Goal: Information Seeking & Learning: Compare options

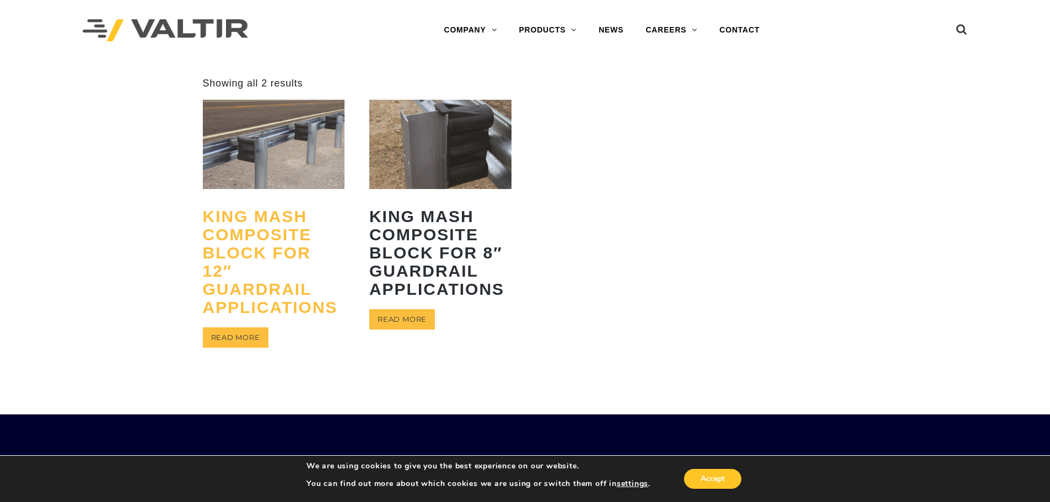
click at [258, 233] on h2 "King MASH Composite Block for 12″ Guardrail Applications" at bounding box center [274, 262] width 142 height 126
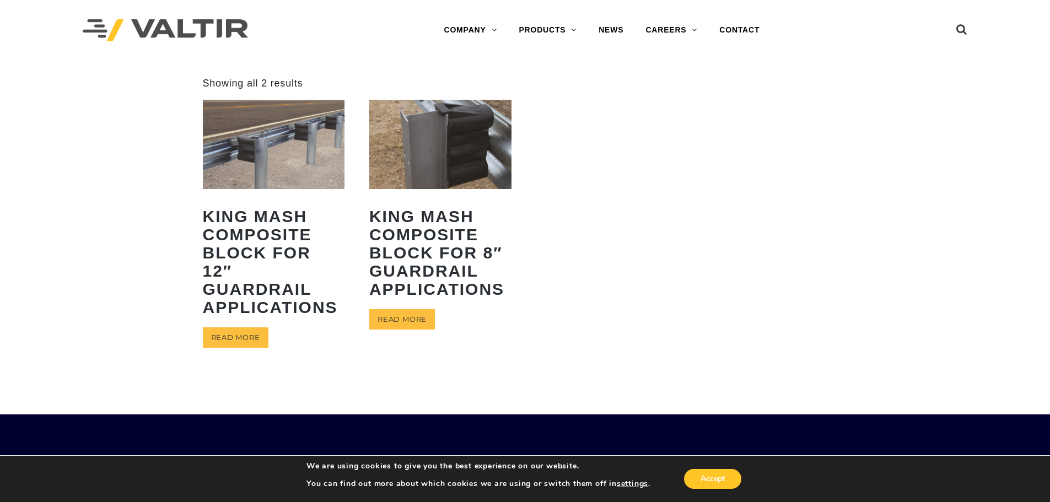
click at [447, 158] on img at bounding box center [440, 144] width 142 height 89
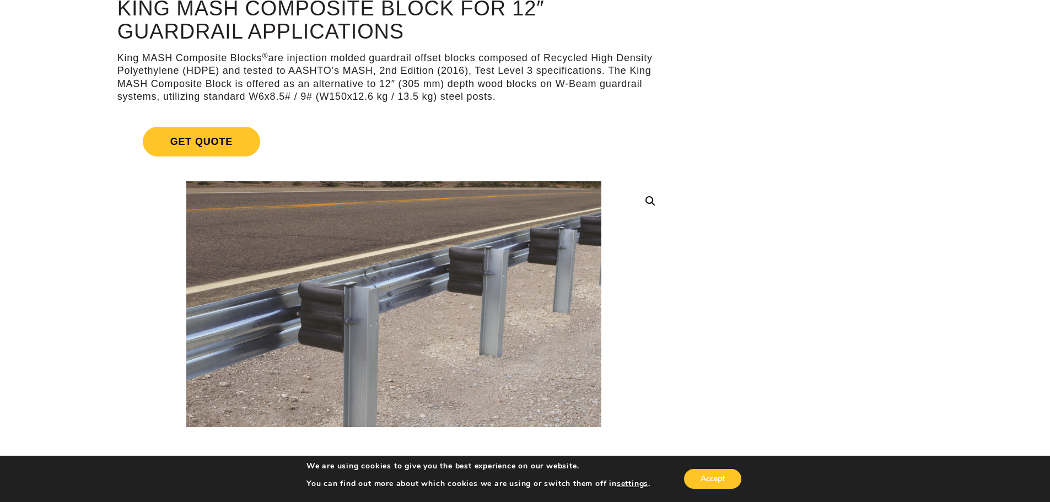
scroll to position [184, 0]
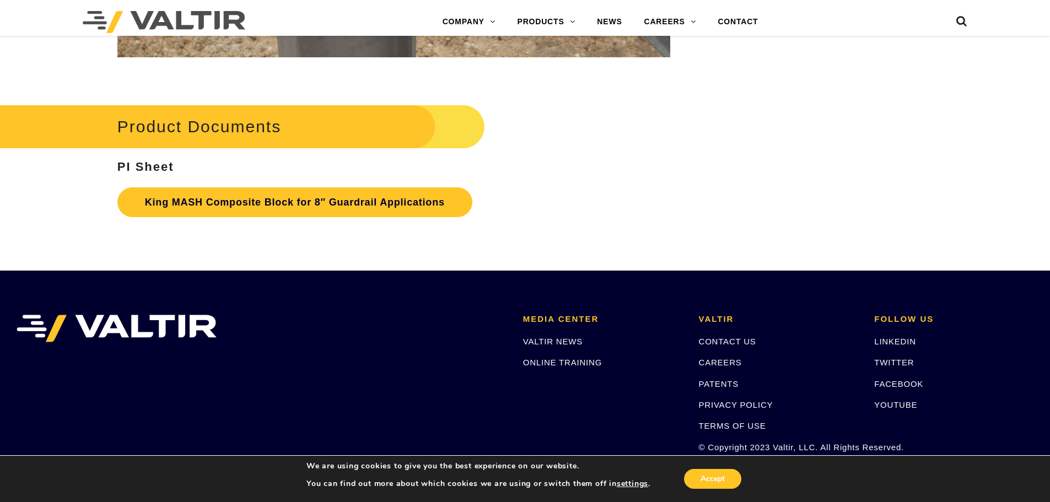
scroll to position [2297, 0]
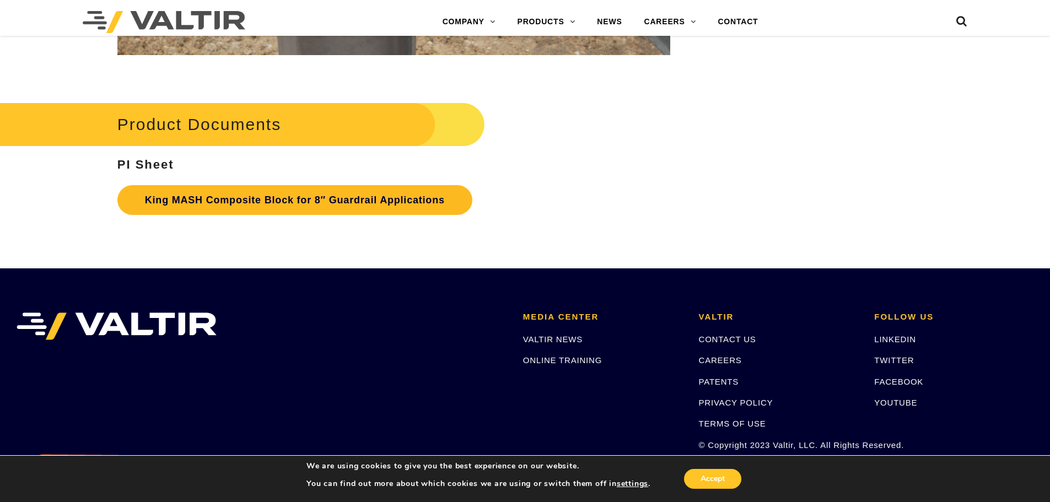
click at [310, 196] on link "King MASH Composite Block for 8″ Guardrail Applications" at bounding box center [294, 200] width 355 height 30
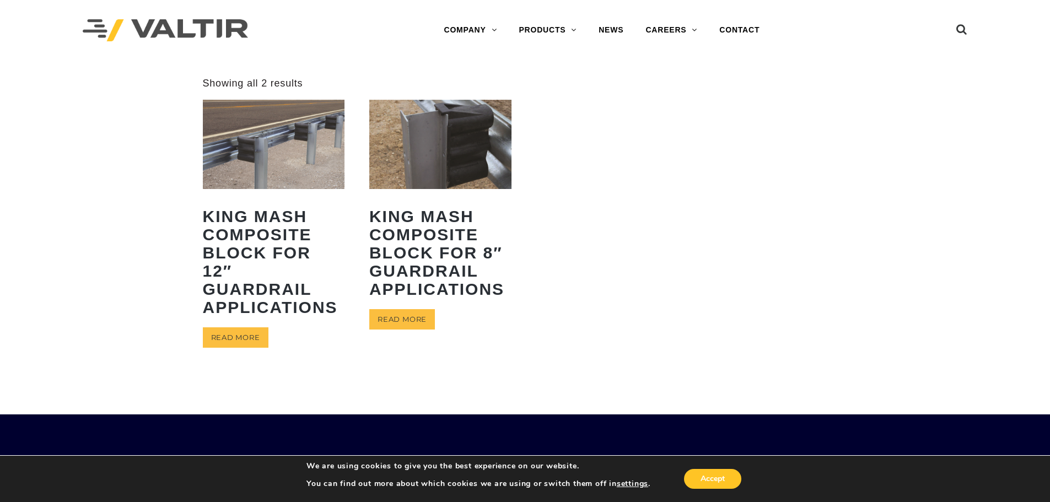
click at [270, 158] on img at bounding box center [274, 144] width 142 height 89
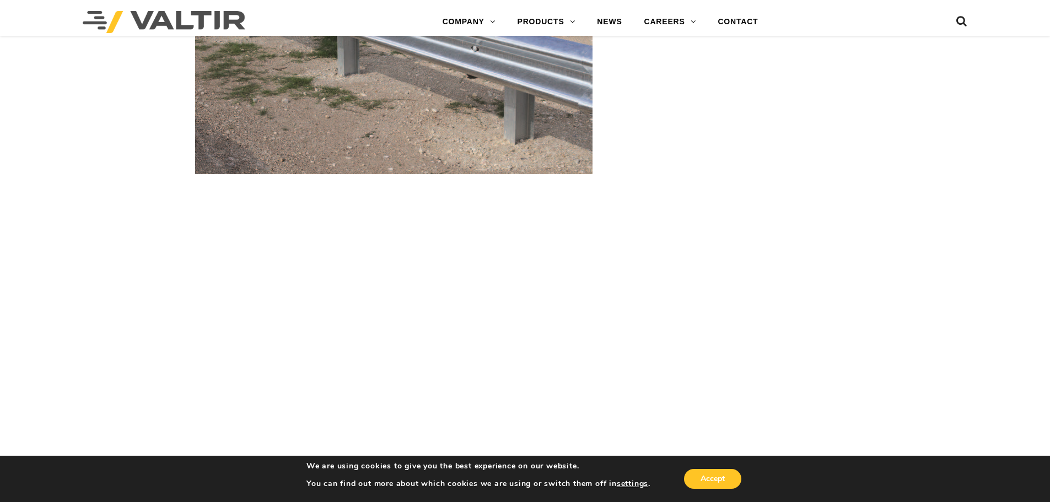
scroll to position [2113, 0]
